Goal: Transaction & Acquisition: Purchase product/service

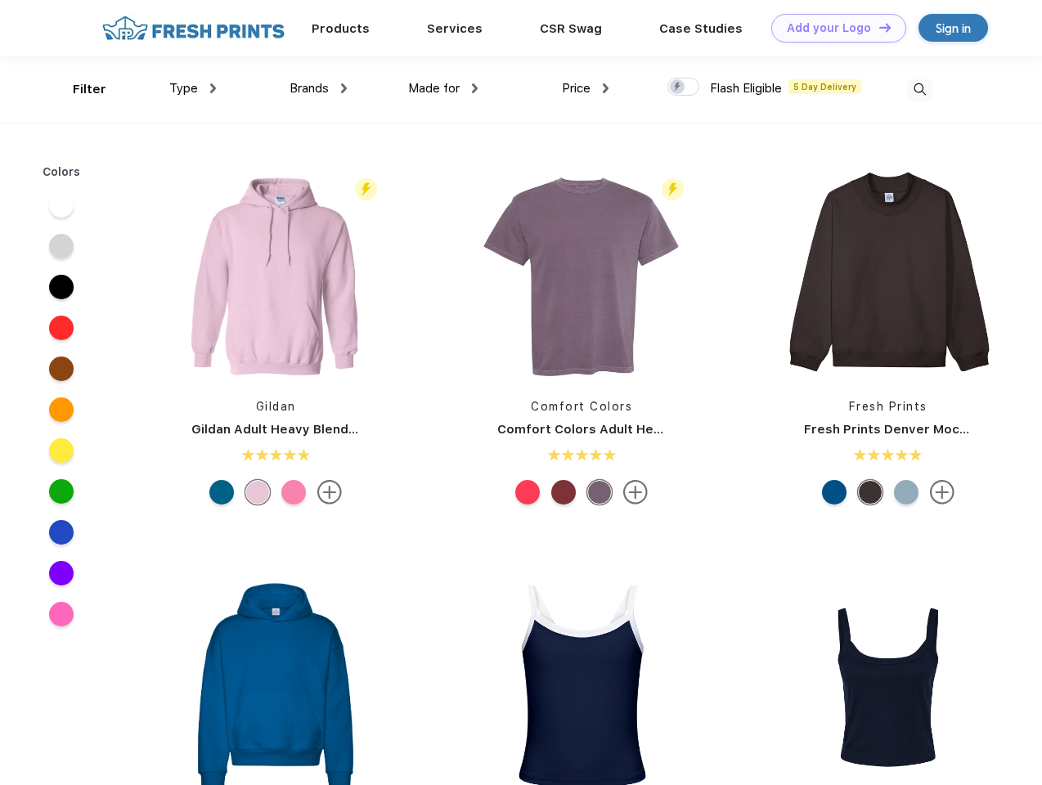
scroll to position [1, 0]
click at [833, 28] on link "Add your Logo Design Tool" at bounding box center [838, 28] width 135 height 29
click at [0, 0] on div "Design Tool" at bounding box center [0, 0] width 0 height 0
click at [878, 27] on link "Add your Logo Design Tool" at bounding box center [838, 28] width 135 height 29
click at [79, 89] on div "Filter" at bounding box center [90, 89] width 34 height 19
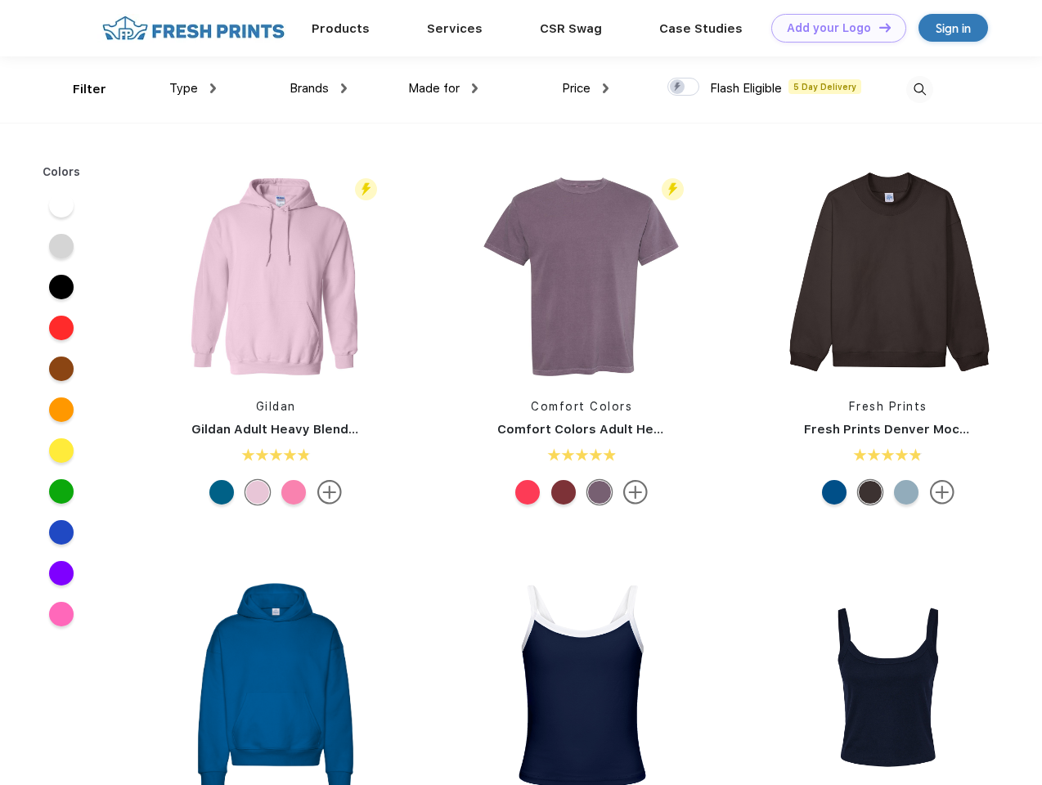
click at [193, 88] on span "Type" at bounding box center [183, 88] width 29 height 15
click at [318, 88] on span "Brands" at bounding box center [309, 88] width 39 height 15
click at [443, 88] on span "Made for" at bounding box center [434, 88] width 52 height 15
click at [586, 88] on span "Price" at bounding box center [576, 88] width 29 height 15
click at [684, 88] on div at bounding box center [684, 87] width 32 height 18
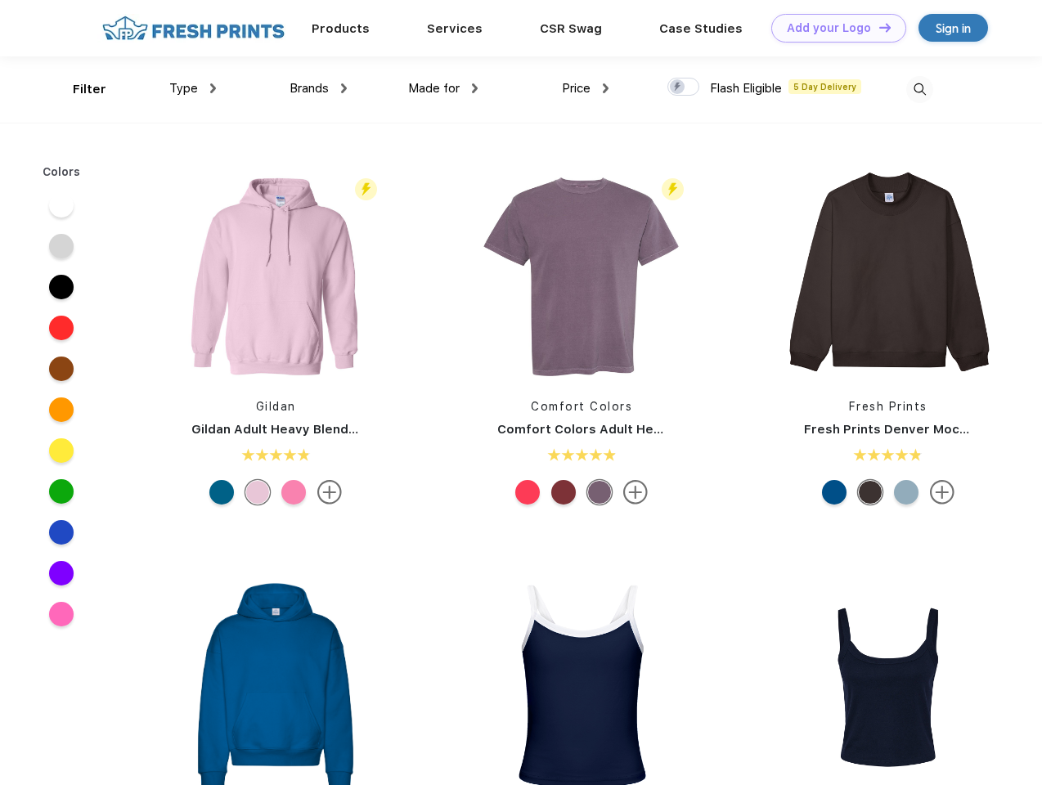
click at [678, 88] on input "checkbox" at bounding box center [673, 82] width 11 height 11
click at [919, 89] on img at bounding box center [919, 89] width 27 height 27
